Goal: Transaction & Acquisition: Purchase product/service

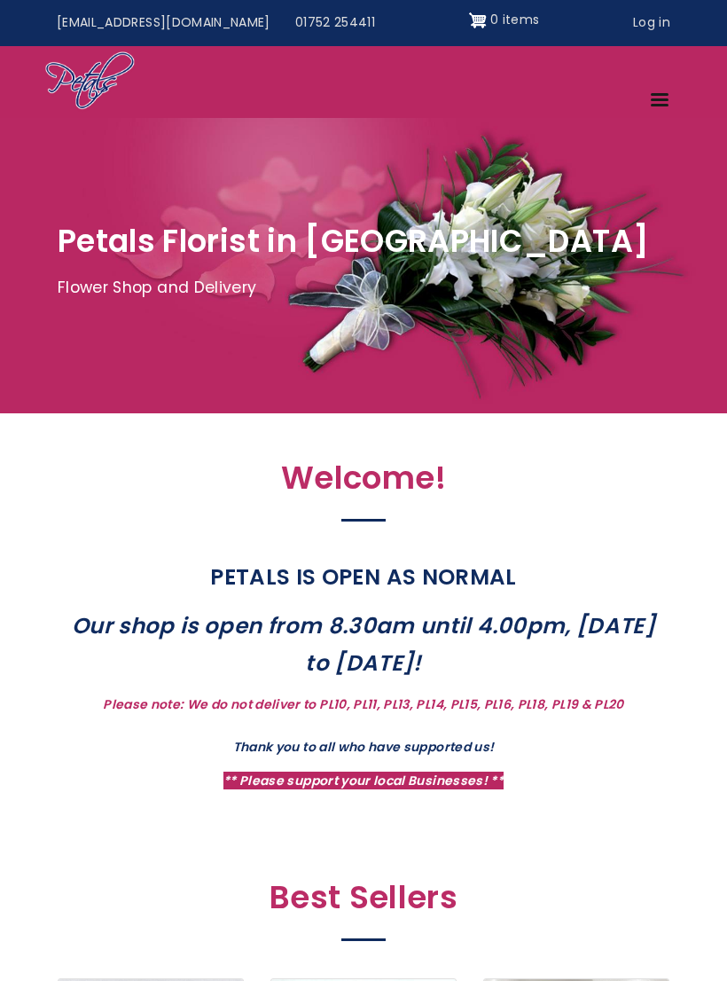
click at [661, 106] on link "Menu" at bounding box center [660, 101] width 43 height 31
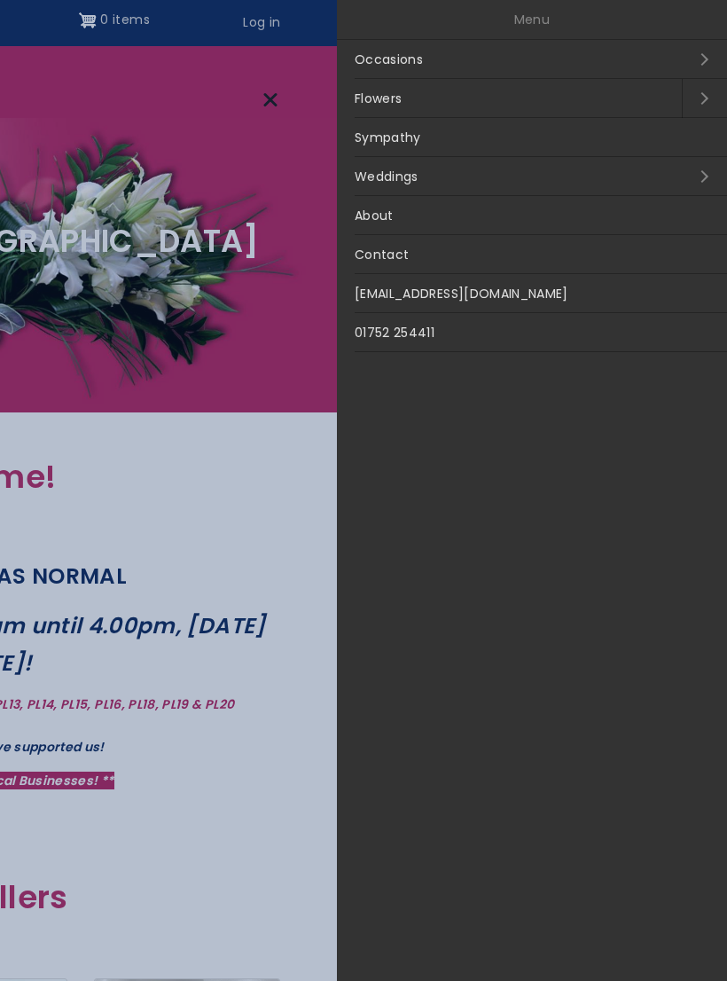
click at [408, 139] on link "Sympathy" at bounding box center [532, 137] width 390 height 39
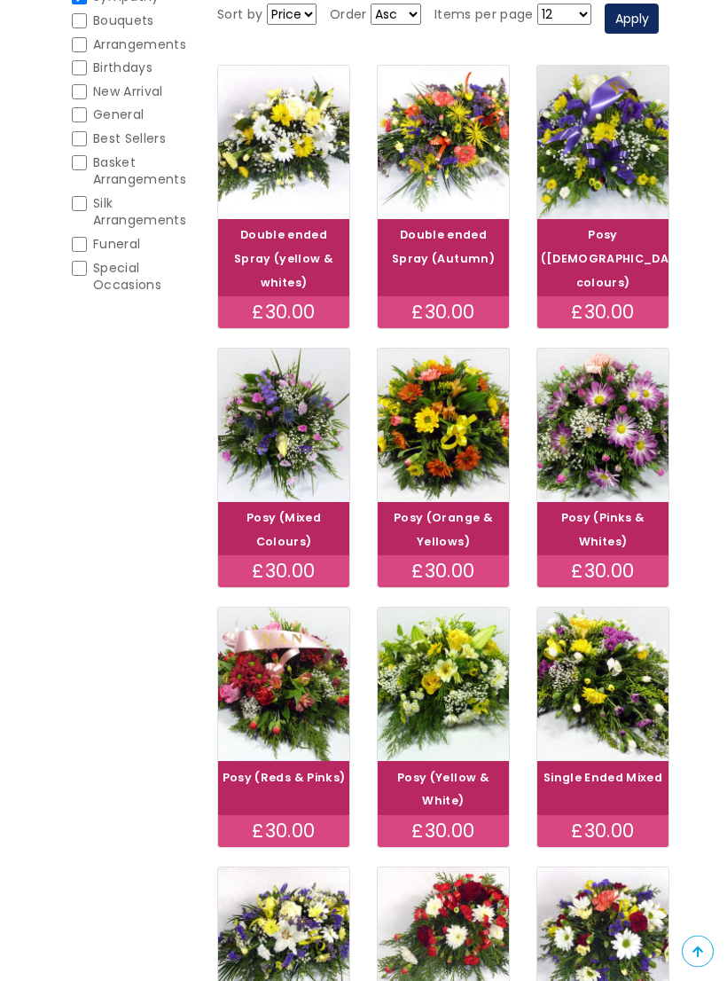
scroll to position [301, 0]
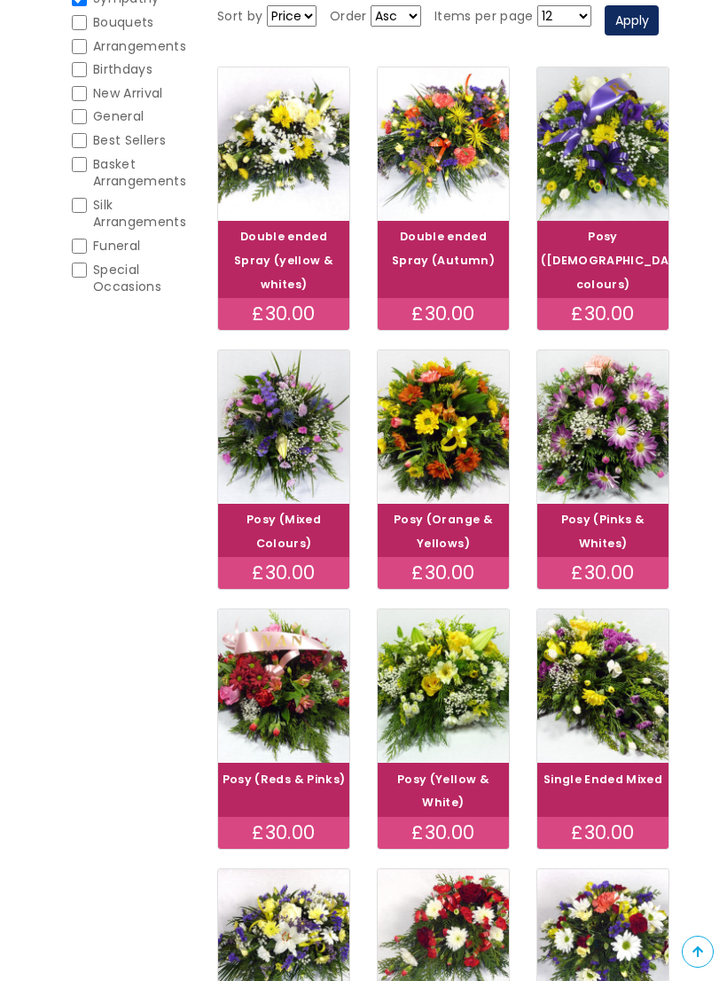
click at [290, 286] on link "Double ended Spray (yellow & whites)" at bounding box center [283, 260] width 99 height 63
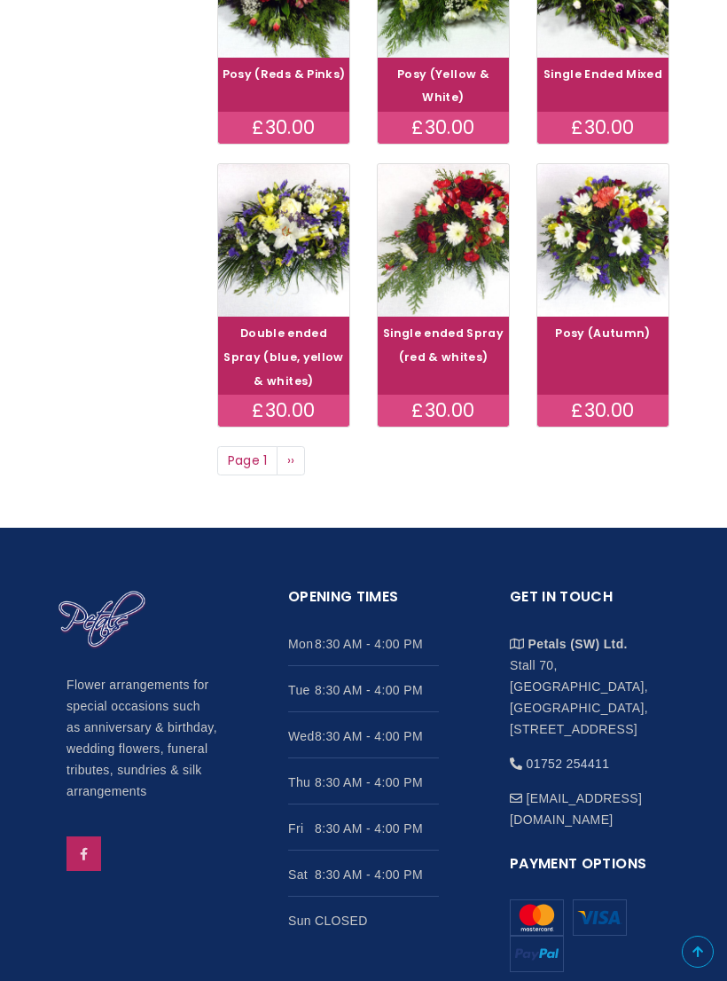
scroll to position [1043, 0]
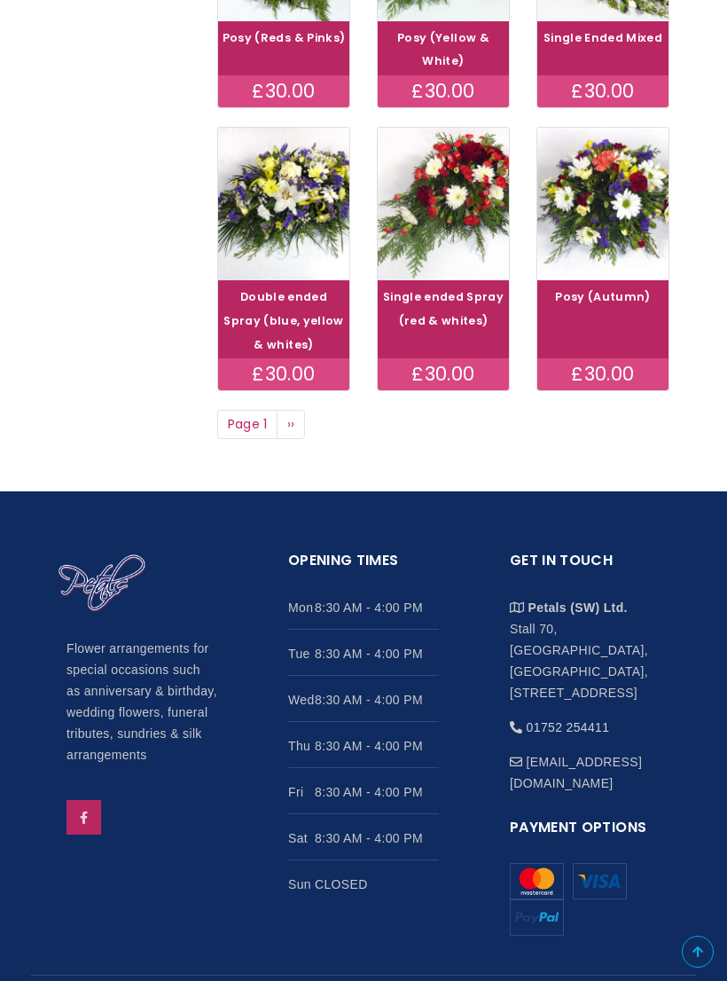
click at [293, 433] on span "››" at bounding box center [291, 424] width 8 height 18
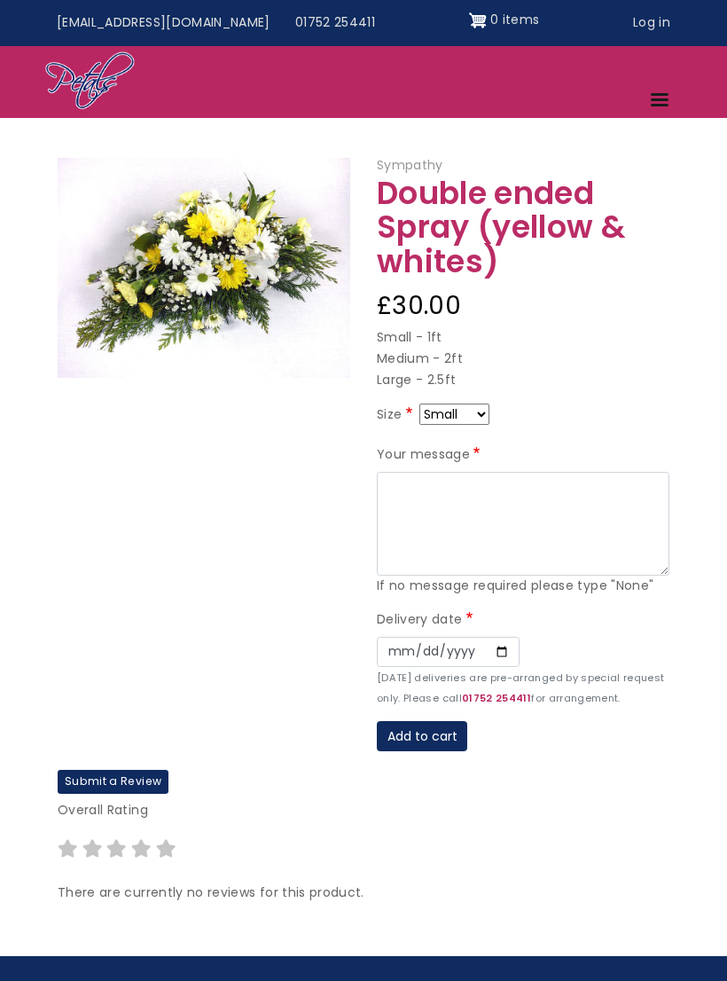
click at [481, 407] on select "Small Medium Large" at bounding box center [454, 413] width 70 height 21
select select "10"
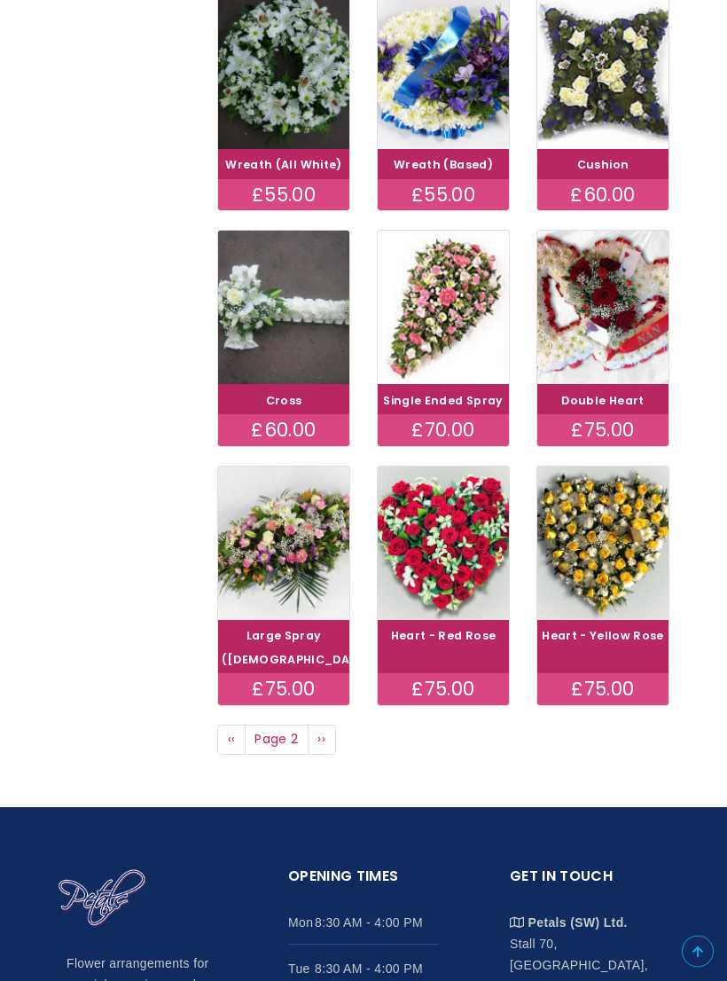
scroll to position [654, 0]
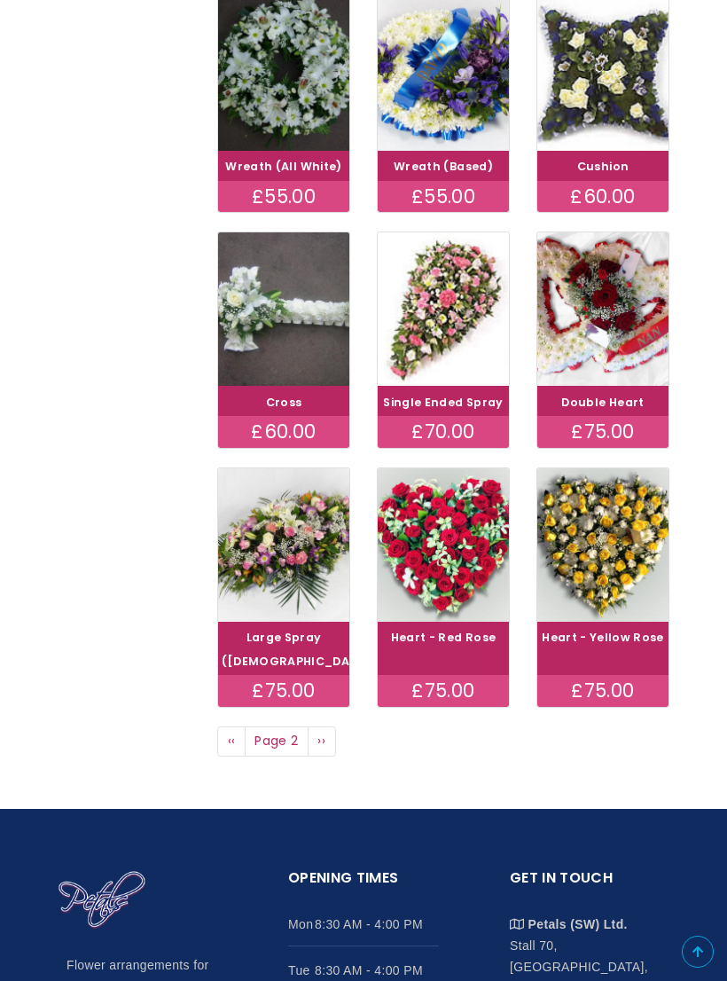
click at [302, 663] on link "Large Spray ([DEMOGRAPHIC_DATA])" at bounding box center [300, 648] width 156 height 39
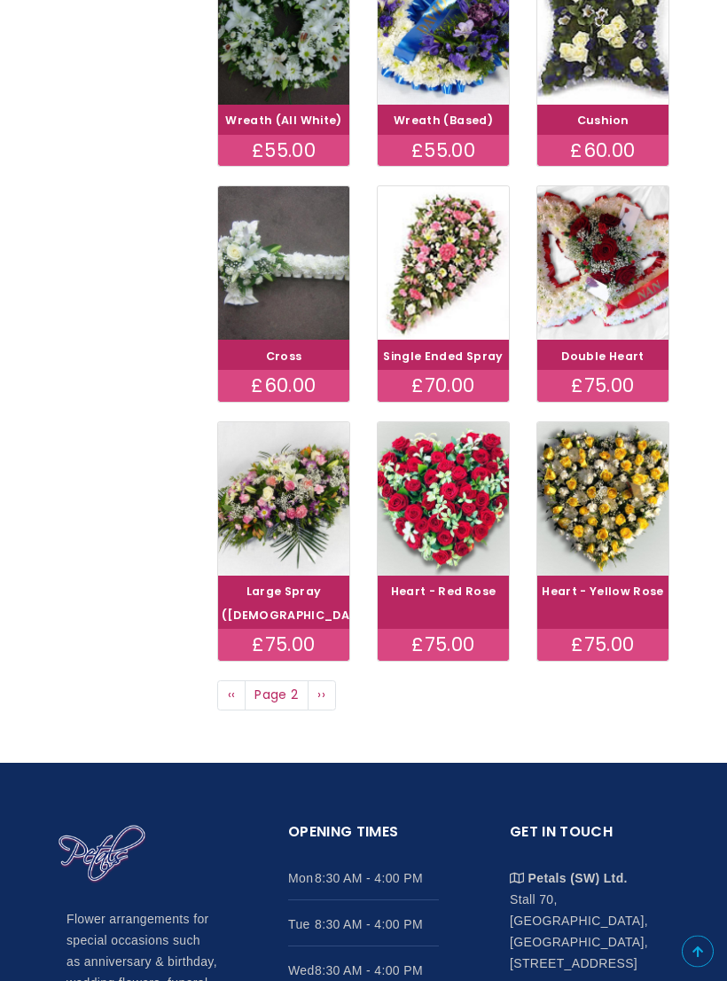
scroll to position [700, 0]
click at [325, 703] on span "››" at bounding box center [321, 694] width 8 height 18
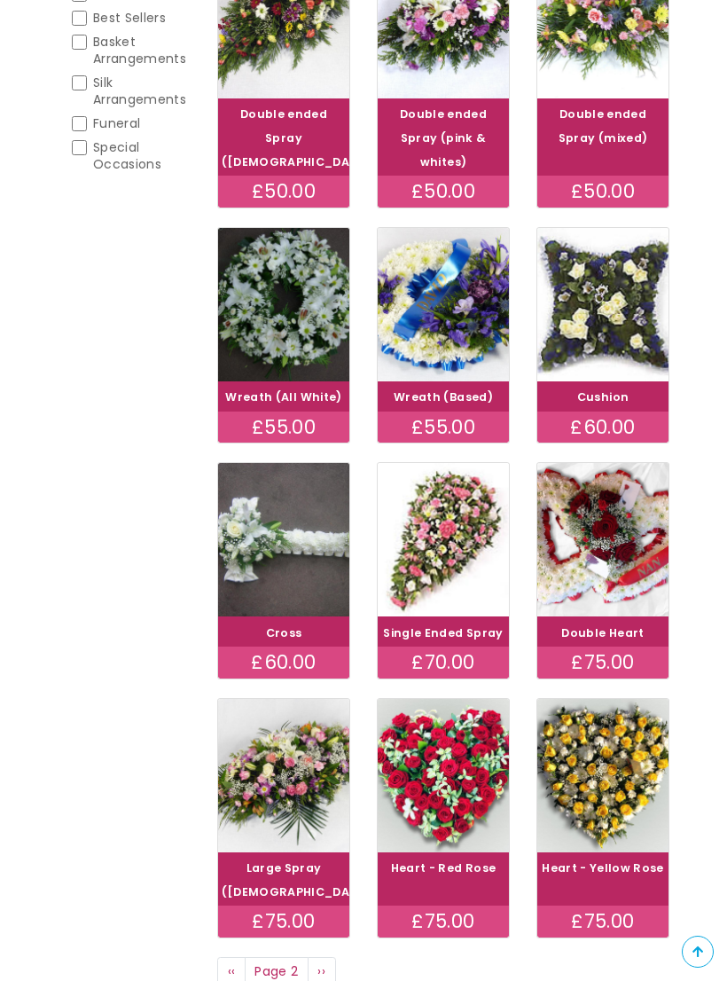
scroll to position [0, 0]
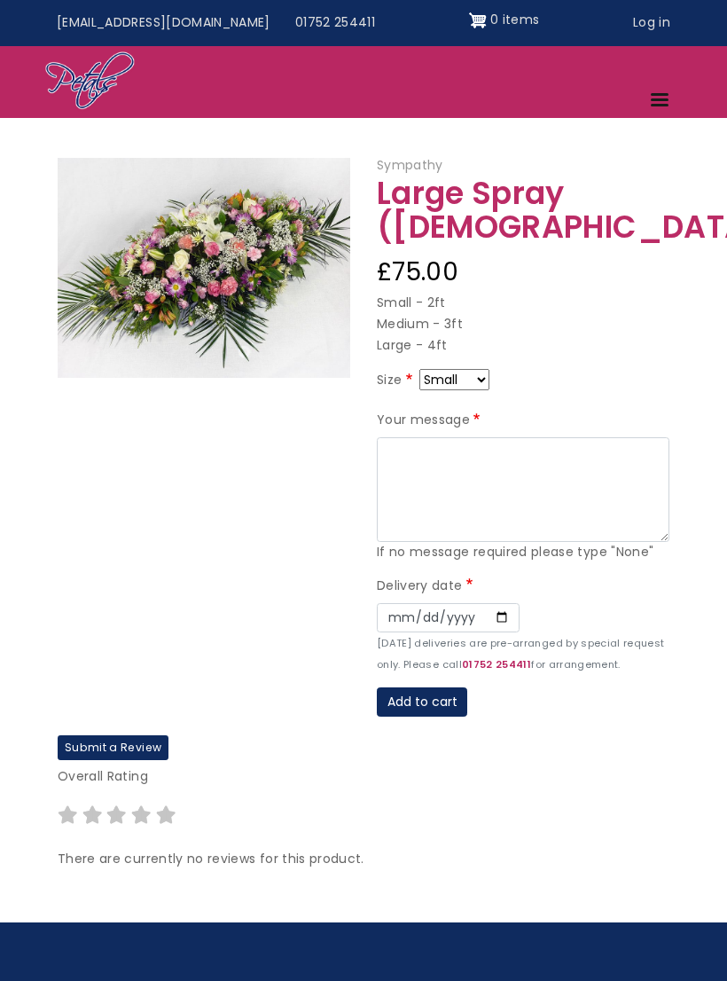
click at [488, 372] on select "Small Medium Large" at bounding box center [454, 379] width 70 height 21
select select "10"
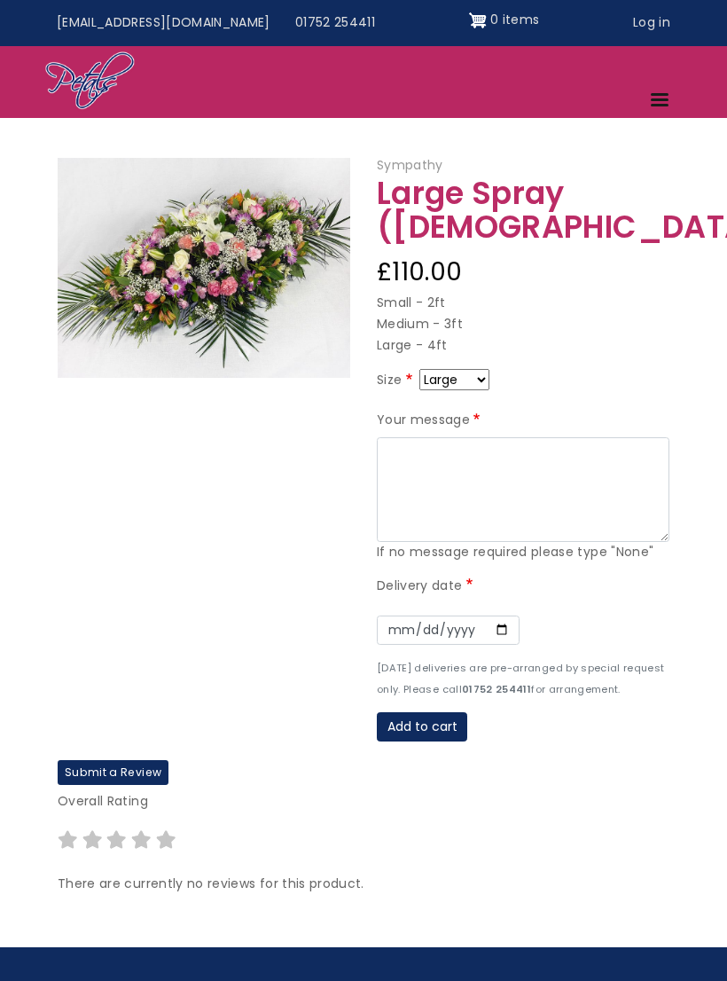
click at [218, 276] on img at bounding box center [204, 268] width 293 height 220
click at [238, 298] on img at bounding box center [204, 268] width 293 height 220
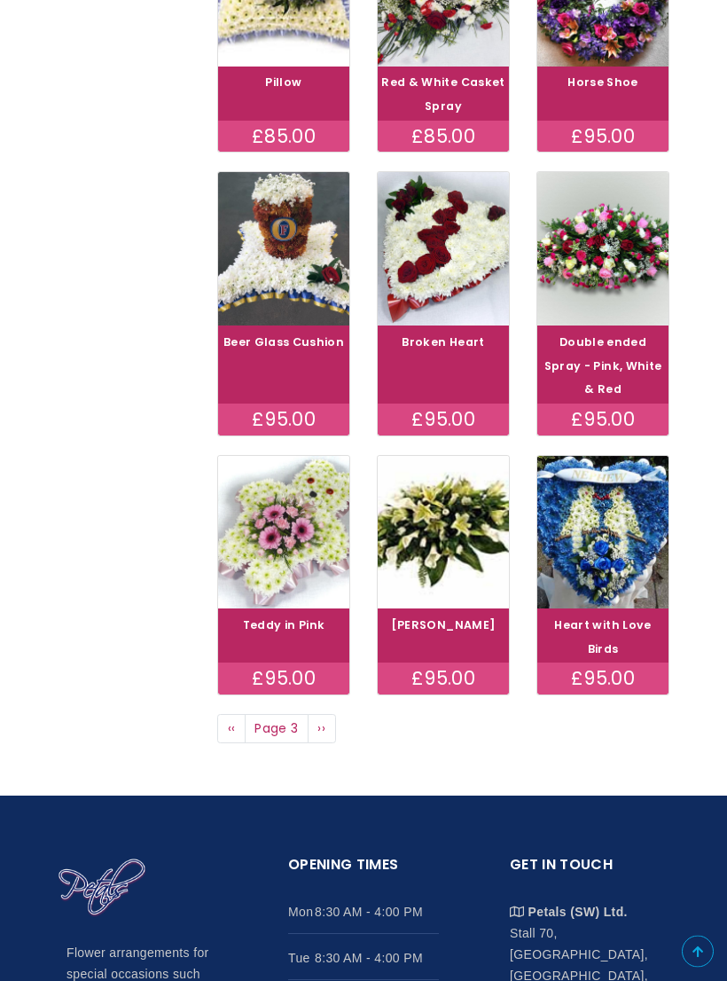
scroll to position [715, 0]
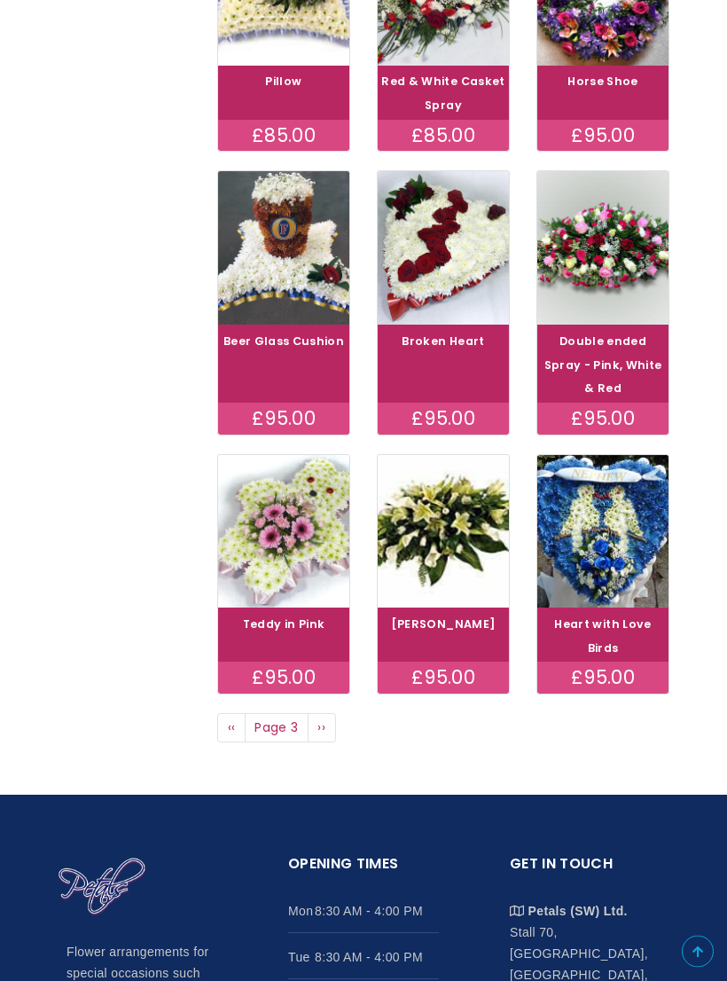
click at [461, 664] on div "£95.00" at bounding box center [443, 678] width 131 height 32
click at [459, 631] on link "[PERSON_NAME]" at bounding box center [444, 623] width 106 height 15
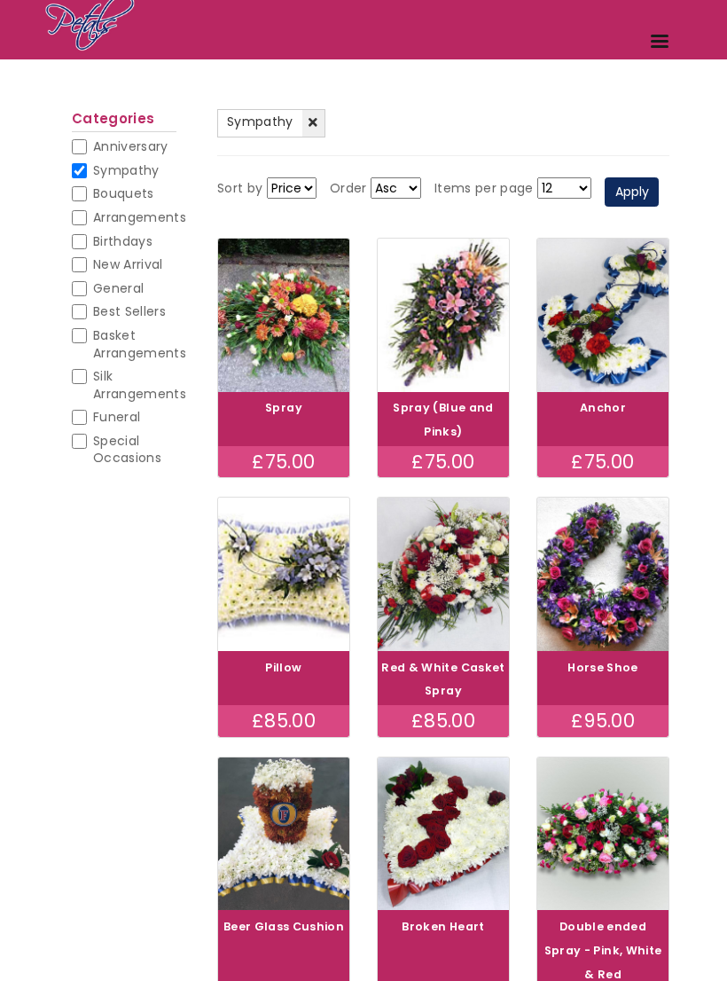
scroll to position [0, 0]
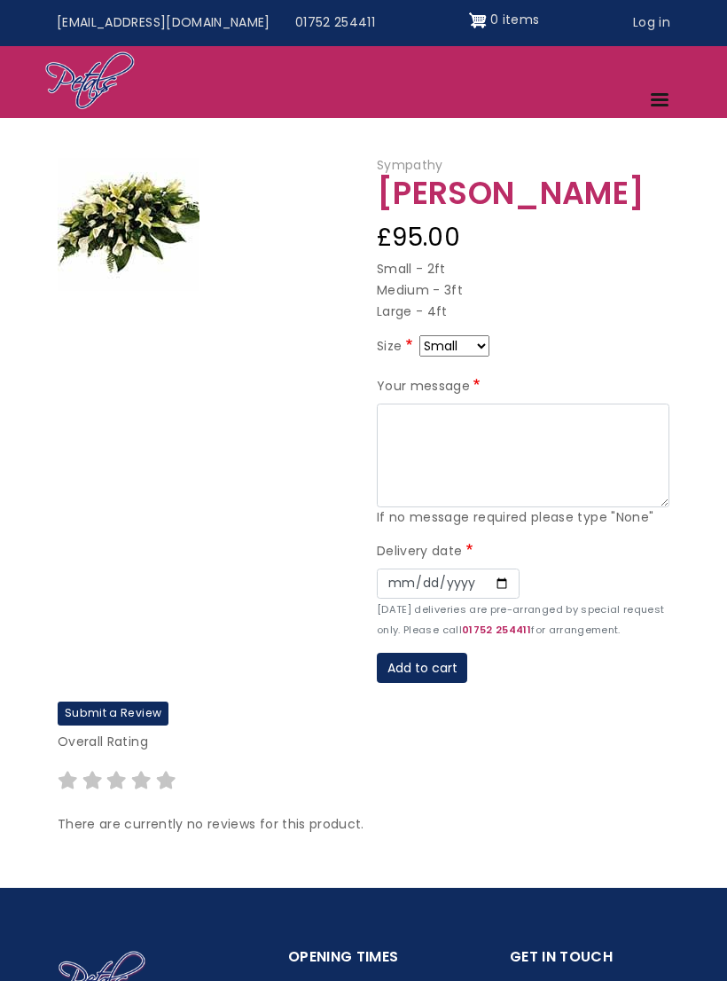
click at [481, 342] on select "Small Medium Large" at bounding box center [454, 345] width 70 height 21
select select "10"
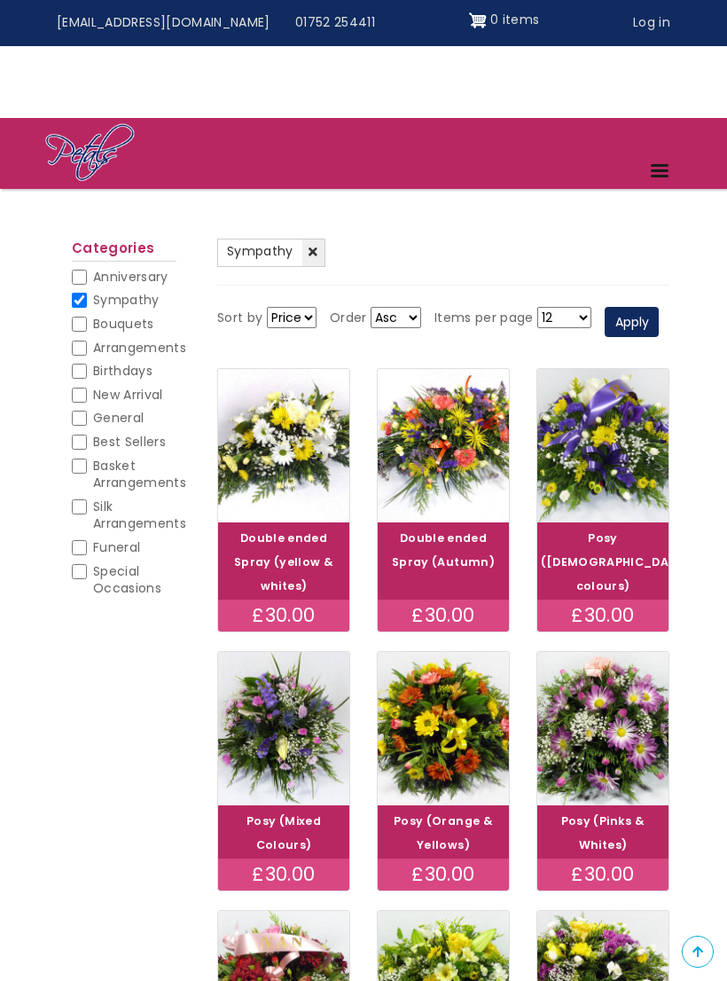
scroll to position [1070, 0]
